Goal: Information Seeking & Learning: Learn about a topic

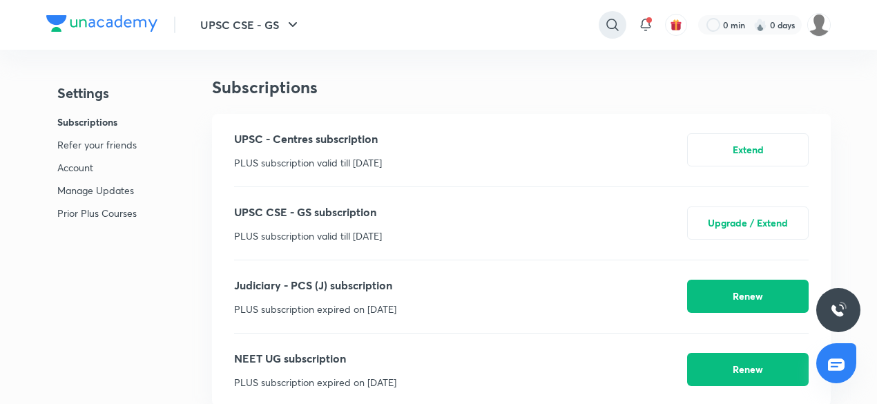
click at [619, 35] on div at bounding box center [613, 25] width 28 height 28
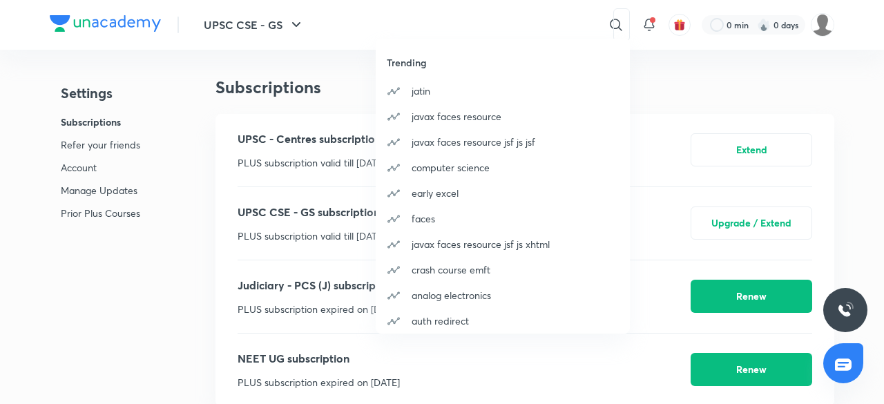
click at [699, 64] on div "Trending [PERSON_NAME] javax faces resource javax faces resource jsf js jsf com…" at bounding box center [442, 202] width 884 height 404
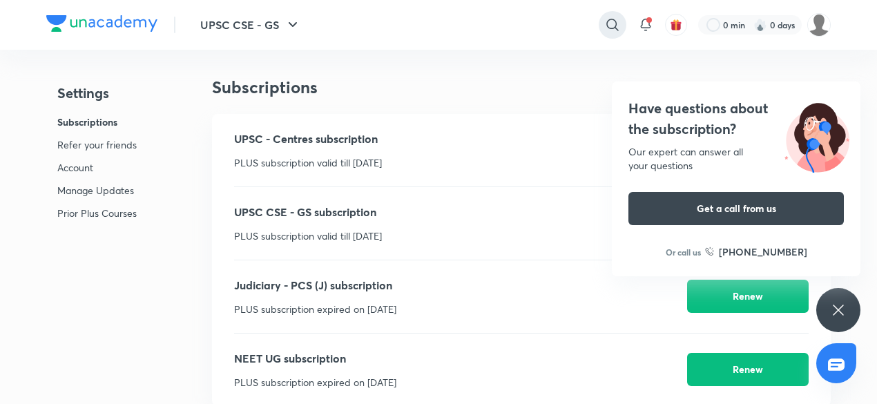
click at [617, 32] on icon at bounding box center [612, 25] width 17 height 17
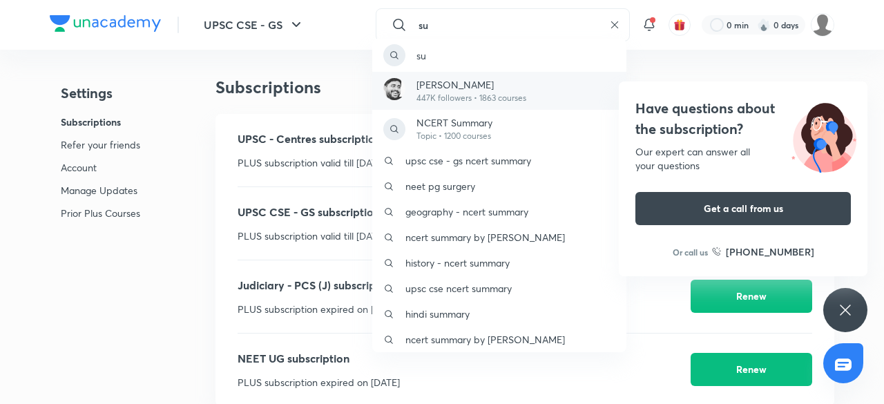
type input "su"
click at [541, 101] on div "[PERSON_NAME] 447K followers • 1863 courses" at bounding box center [499, 91] width 254 height 38
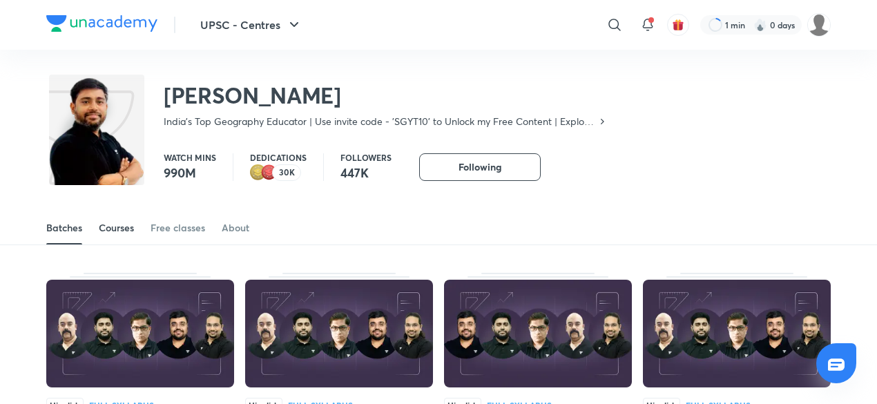
click at [119, 233] on div "Courses" at bounding box center [116, 228] width 35 height 14
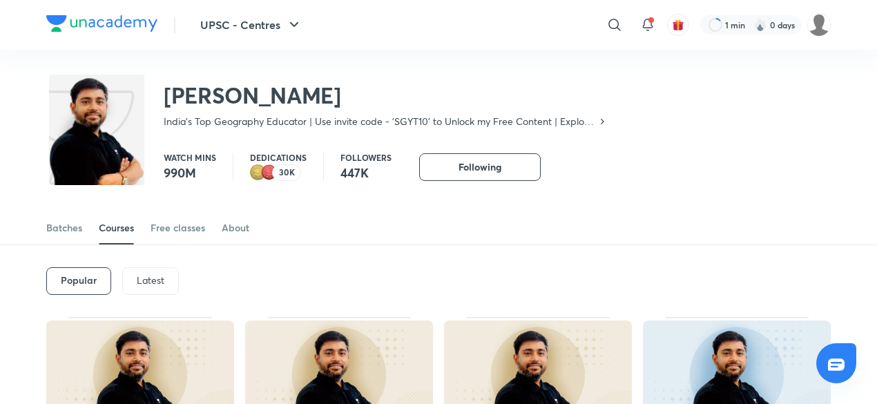
click at [153, 279] on p "Latest" at bounding box center [151, 280] width 28 height 11
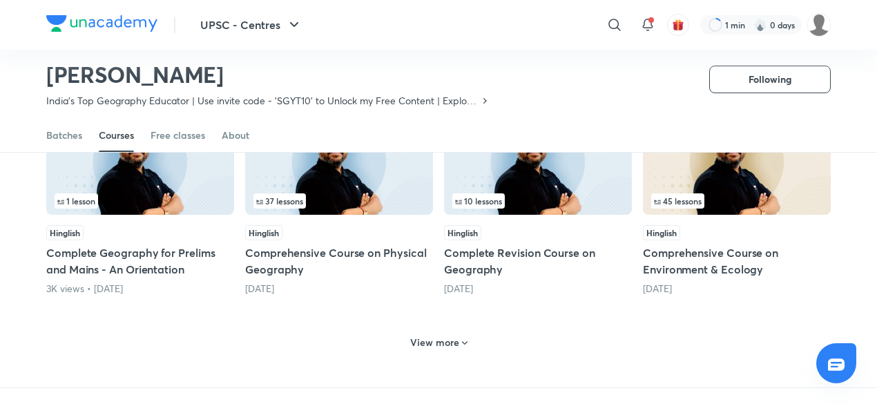
scroll to position [625, 0]
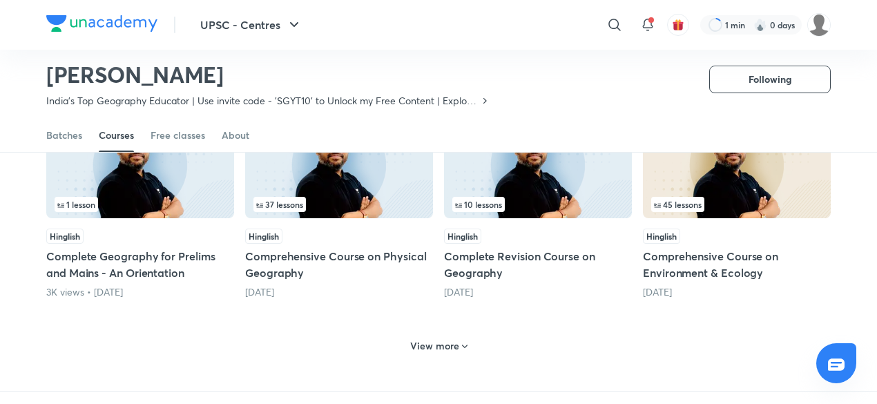
click at [439, 351] on h6 "View more" at bounding box center [434, 346] width 49 height 14
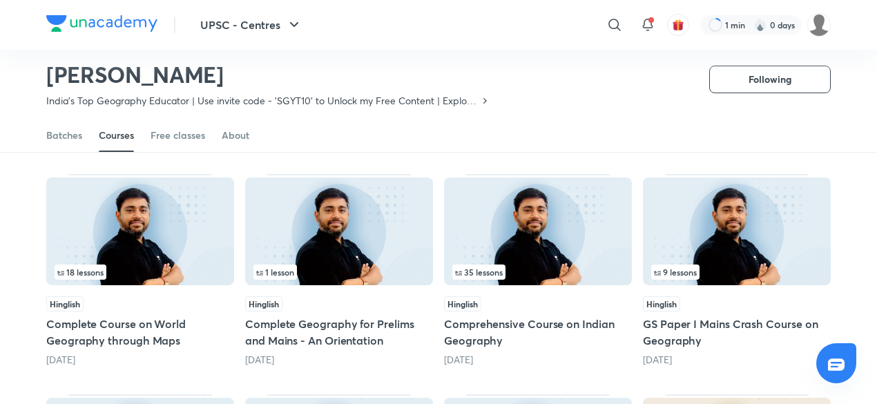
scroll to position [335, 0]
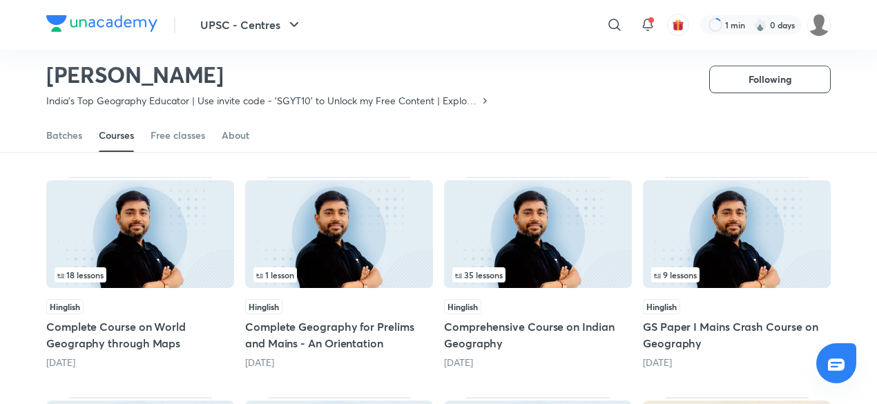
click at [138, 216] on img at bounding box center [140, 234] width 188 height 108
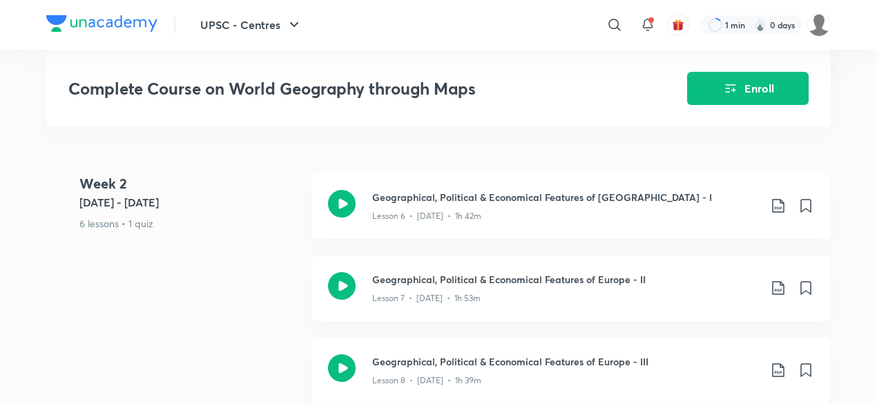
scroll to position [1122, 0]
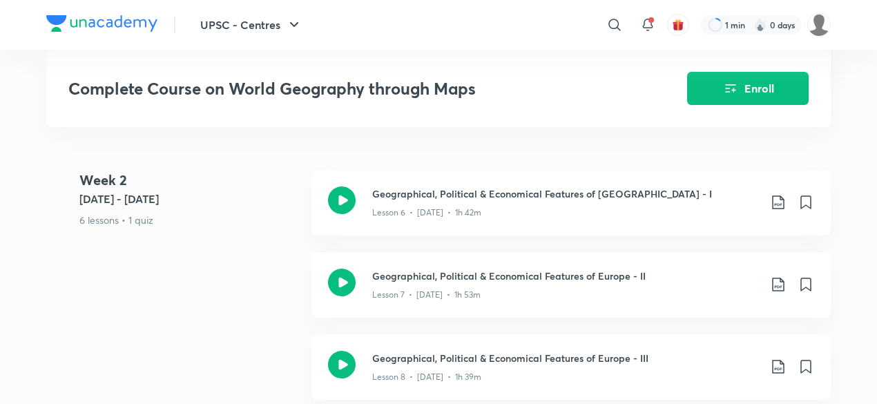
scroll to position [335, 0]
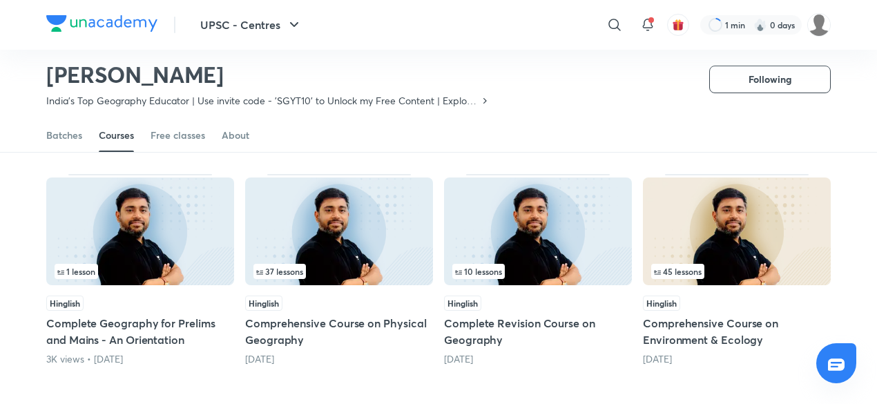
scroll to position [559, 0]
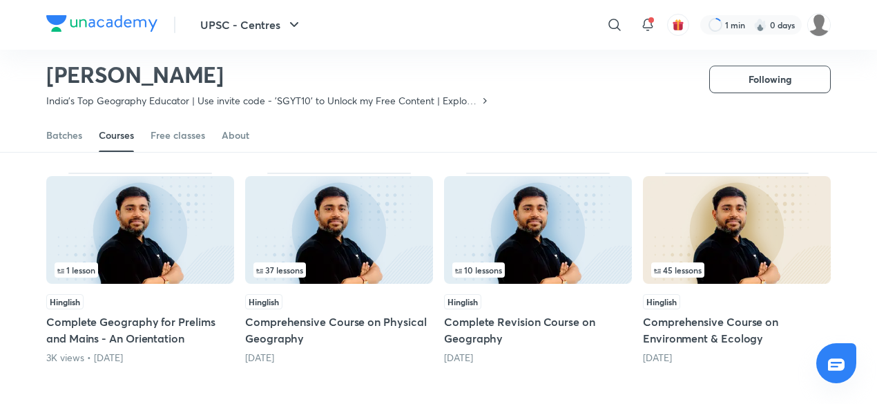
click at [583, 216] on img at bounding box center [538, 230] width 188 height 108
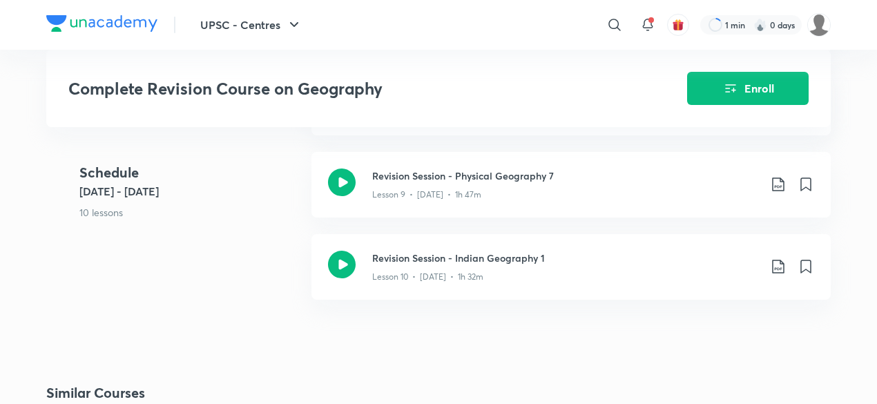
scroll to position [1381, 0]
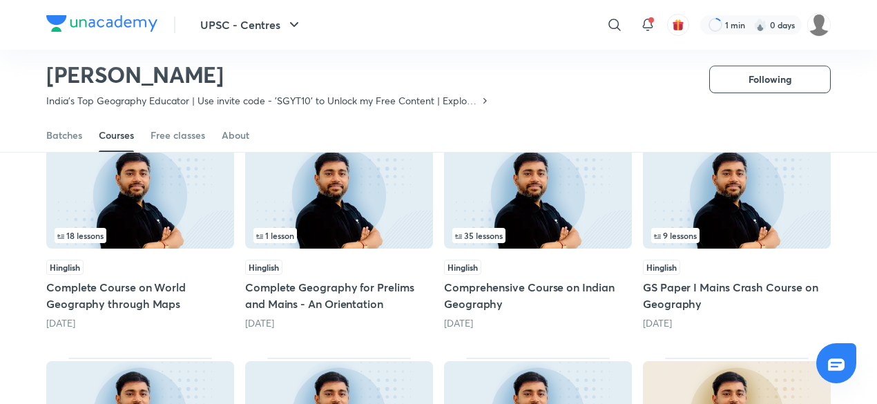
scroll to position [378, 0]
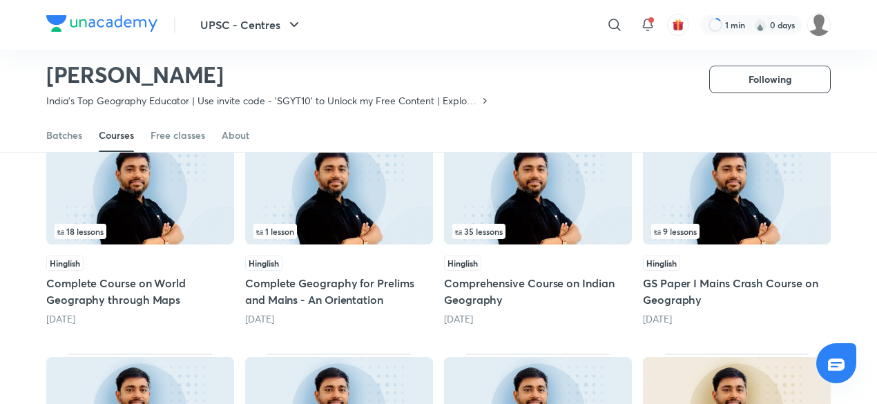
click at [867, 152] on div "Batches Courses Free classes About" at bounding box center [438, 120] width 877 height 64
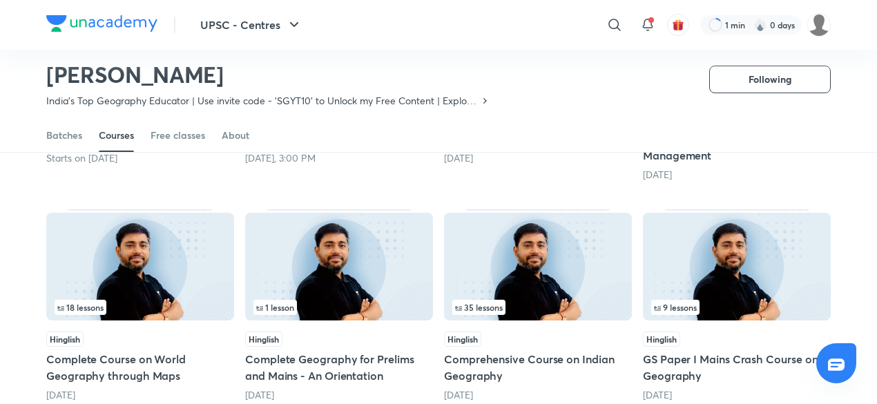
scroll to position [305, 0]
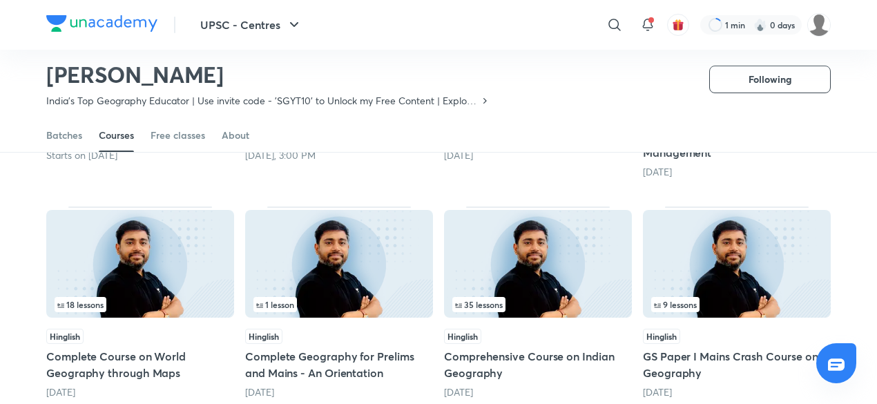
click at [547, 282] on img at bounding box center [538, 264] width 188 height 108
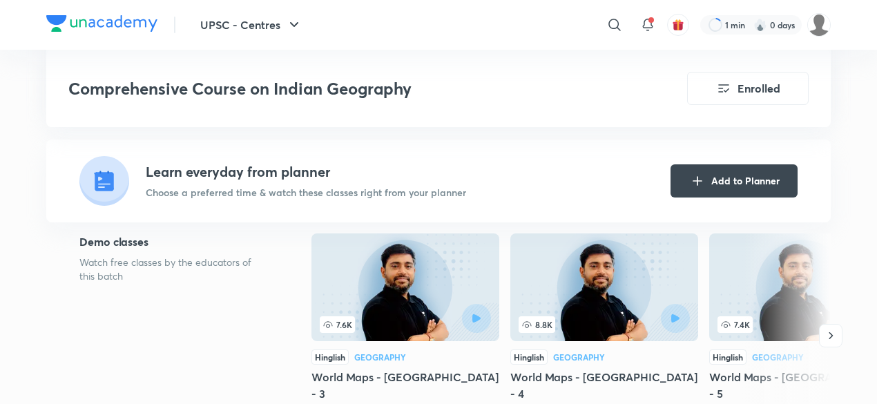
scroll to position [307, 0]
